Goal: Task Accomplishment & Management: Manage account settings

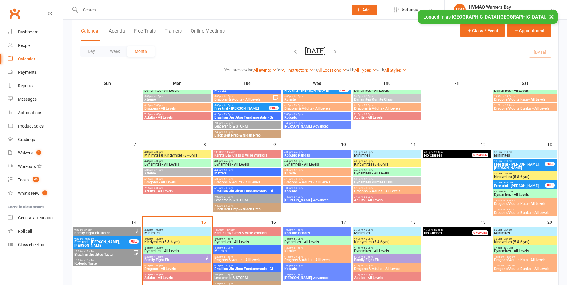
scroll to position [120, 0]
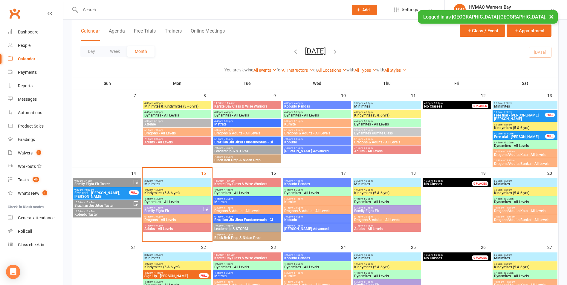
click at [182, 218] on span "Dragons - All Levels" at bounding box center [177, 220] width 66 height 4
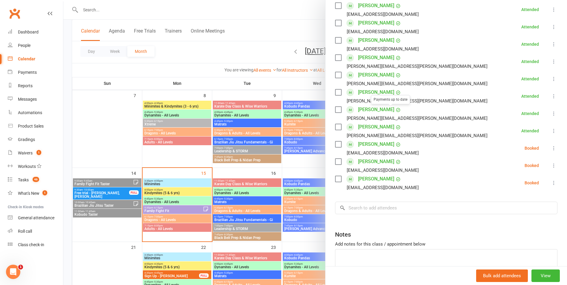
scroll to position [150, 0]
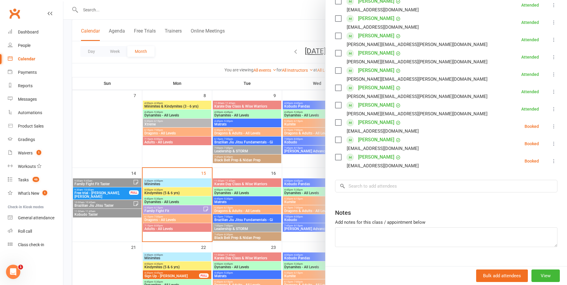
click at [338, 123] on label at bounding box center [338, 123] width 6 height 6
click at [336, 140] on label at bounding box center [338, 140] width 6 height 6
drag, startPoint x: 337, startPoint y: 155, endPoint x: 353, endPoint y: 157, distance: 15.6
click at [338, 155] on label at bounding box center [338, 157] width 6 height 6
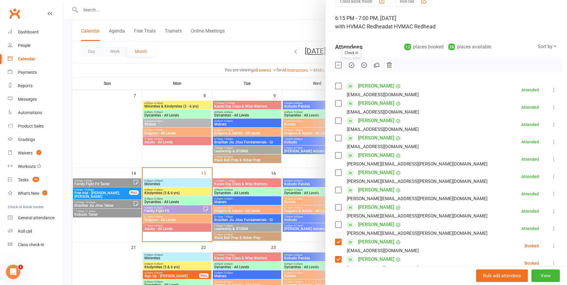
click at [348, 67] on icon "button" at bounding box center [351, 65] width 7 height 7
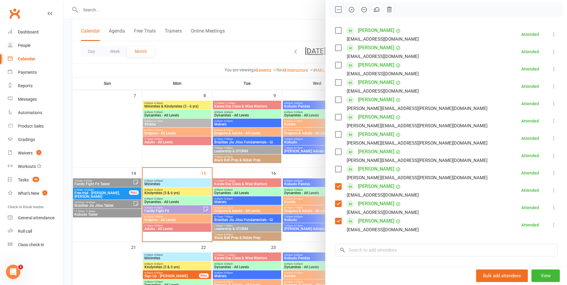
scroll to position [160, 0]
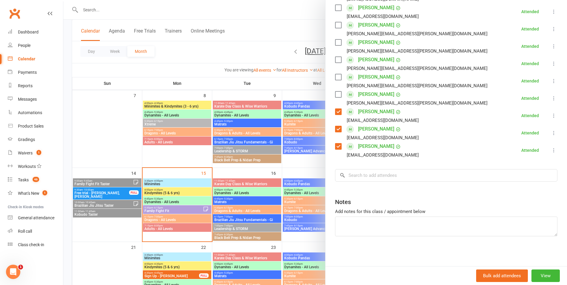
drag, startPoint x: 239, startPoint y: 181, endPoint x: 228, endPoint y: 184, distance: 10.7
click at [239, 181] on div at bounding box center [315, 142] width 504 height 285
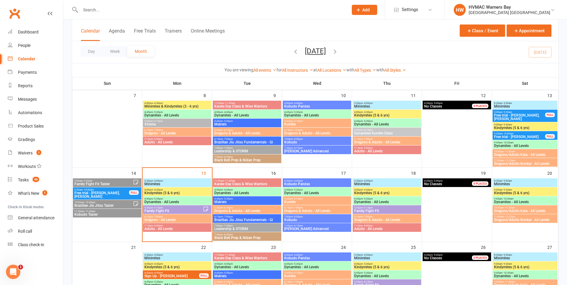
click at [172, 227] on span "Adults - All Levels" at bounding box center [177, 229] width 66 height 4
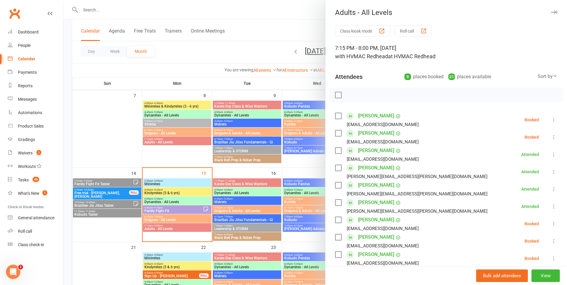
scroll to position [90, 0]
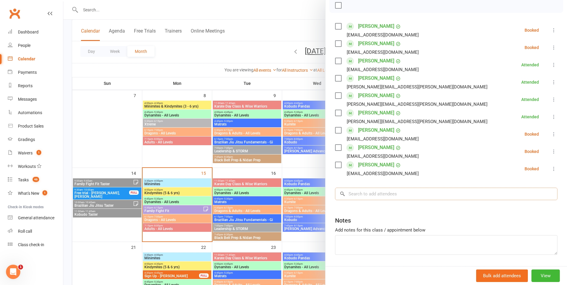
click at [374, 200] on input "search" at bounding box center [446, 194] width 222 height 13
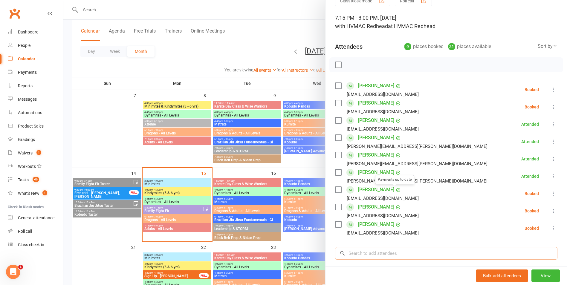
scroll to position [30, 0]
click at [336, 64] on label at bounding box center [338, 65] width 6 height 6
click at [351, 67] on icon "button" at bounding box center [351, 65] width 7 height 7
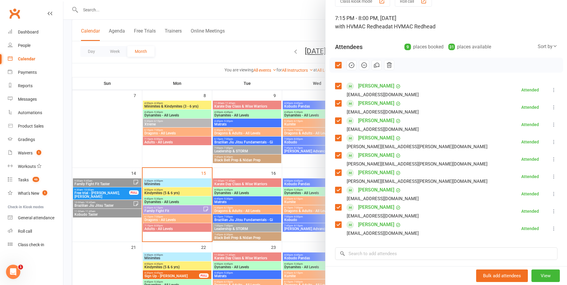
click at [334, 61] on div at bounding box center [447, 65] width 234 height 15
click at [335, 64] on label at bounding box center [338, 65] width 6 height 6
click at [215, 209] on div at bounding box center [315, 142] width 504 height 285
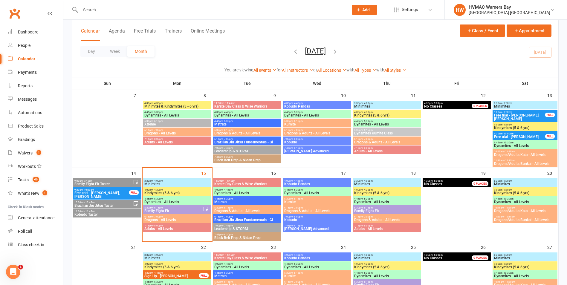
click at [177, 212] on span "Family Fight Fit" at bounding box center [173, 211] width 59 height 4
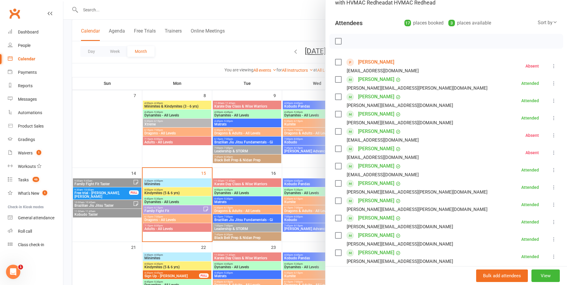
scroll to position [179, 0]
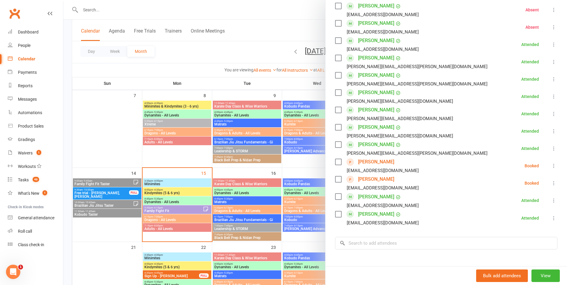
click at [336, 161] on label at bounding box center [338, 162] width 6 height 6
drag, startPoint x: 336, startPoint y: 179, endPoint x: 424, endPoint y: 202, distance: 91.1
click at [336, 179] on label at bounding box center [338, 179] width 6 height 6
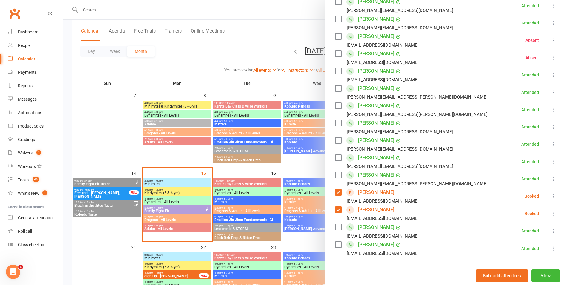
scroll to position [60, 0]
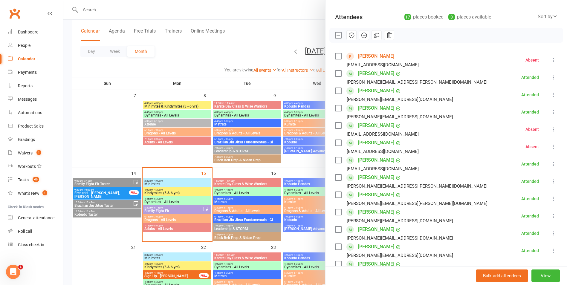
click at [348, 36] on icon "button" at bounding box center [351, 35] width 7 height 7
click at [252, 222] on div at bounding box center [315, 142] width 504 height 285
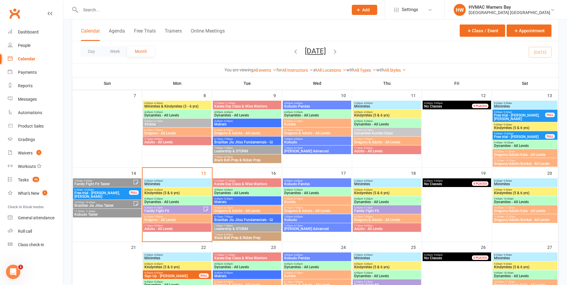
click at [186, 198] on span "4:45pm - 5:30pm" at bounding box center [177, 199] width 66 height 3
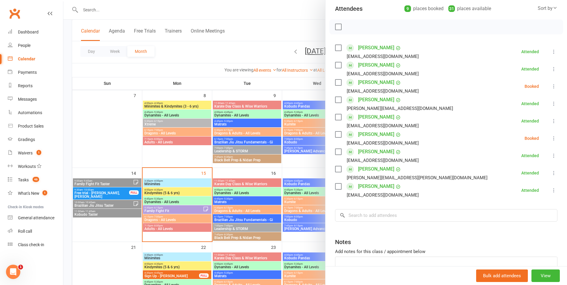
scroll to position [48, 0]
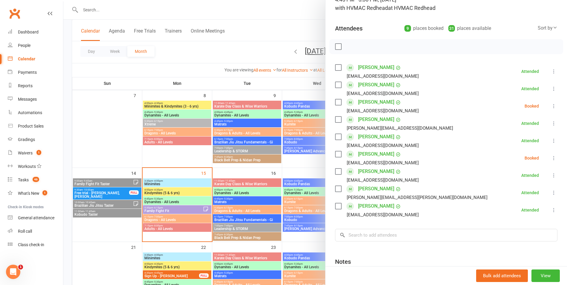
click at [335, 101] on label at bounding box center [338, 102] width 6 height 6
click at [335, 151] on label at bounding box center [338, 154] width 6 height 6
click at [350, 48] on icon "button" at bounding box center [351, 46] width 7 height 7
click at [274, 156] on div at bounding box center [315, 142] width 504 height 285
